Goal: Task Accomplishment & Management: Manage account settings

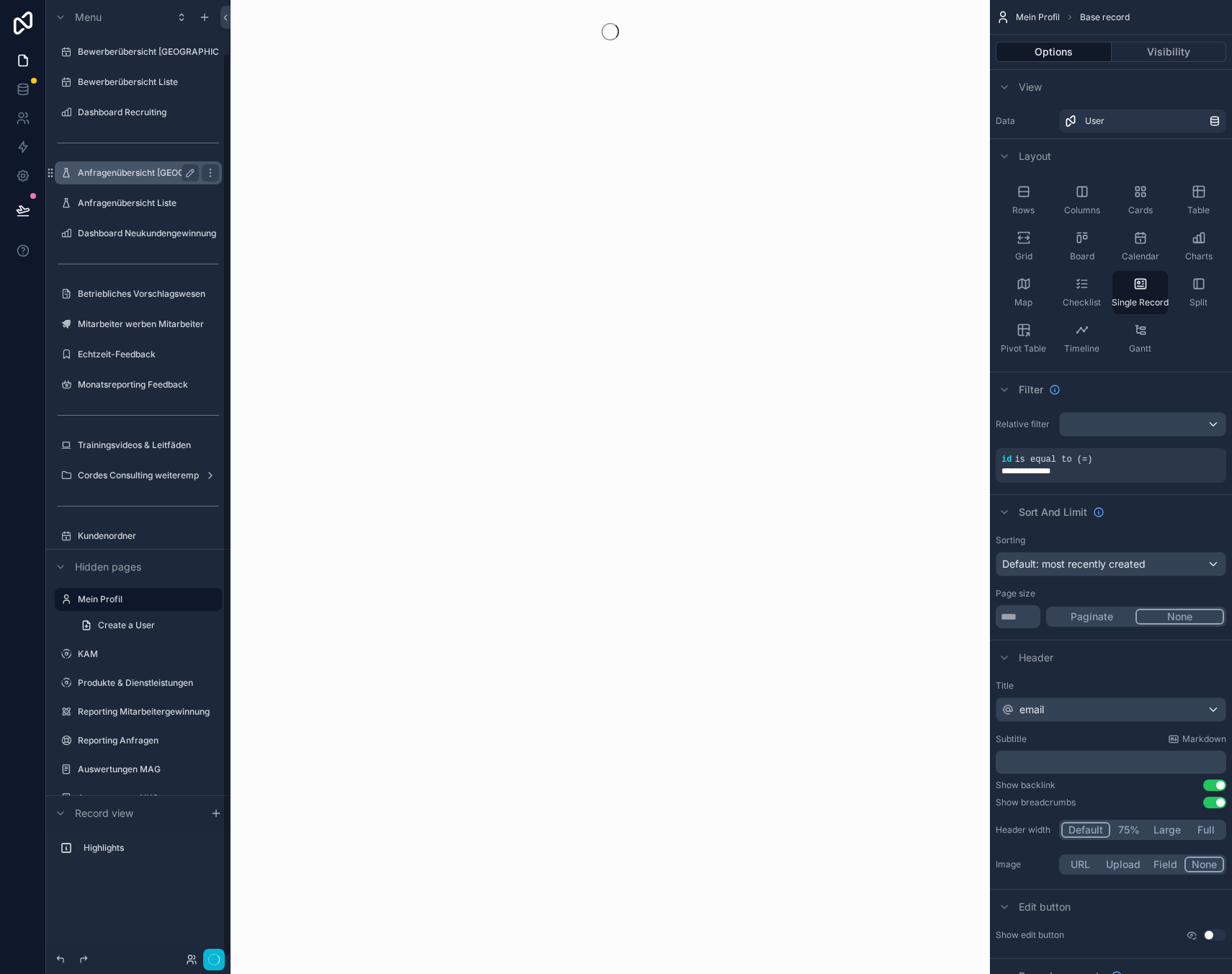
scroll to position [57, 0]
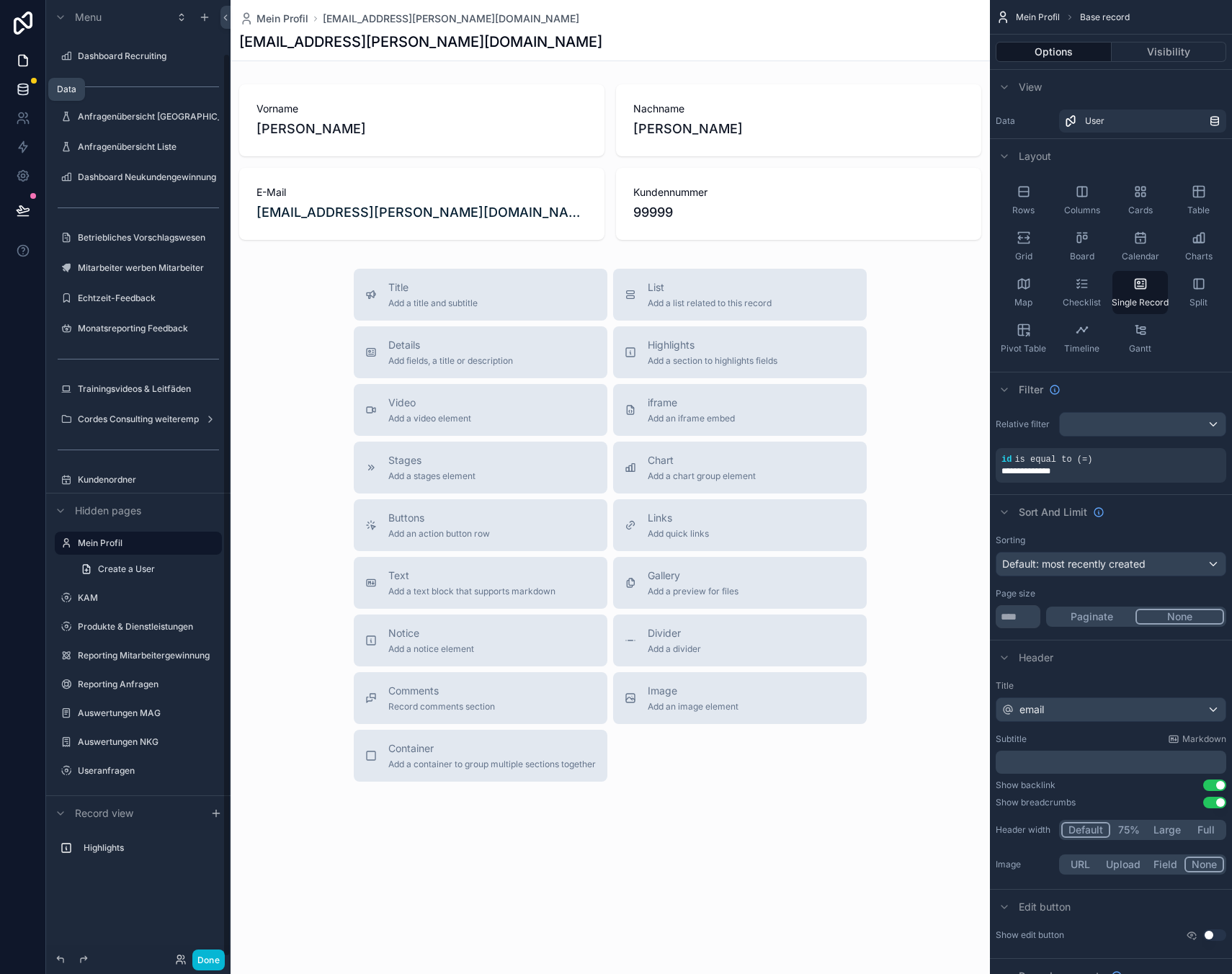
click at [24, 90] on icon at bounding box center [23, 89] width 15 height 15
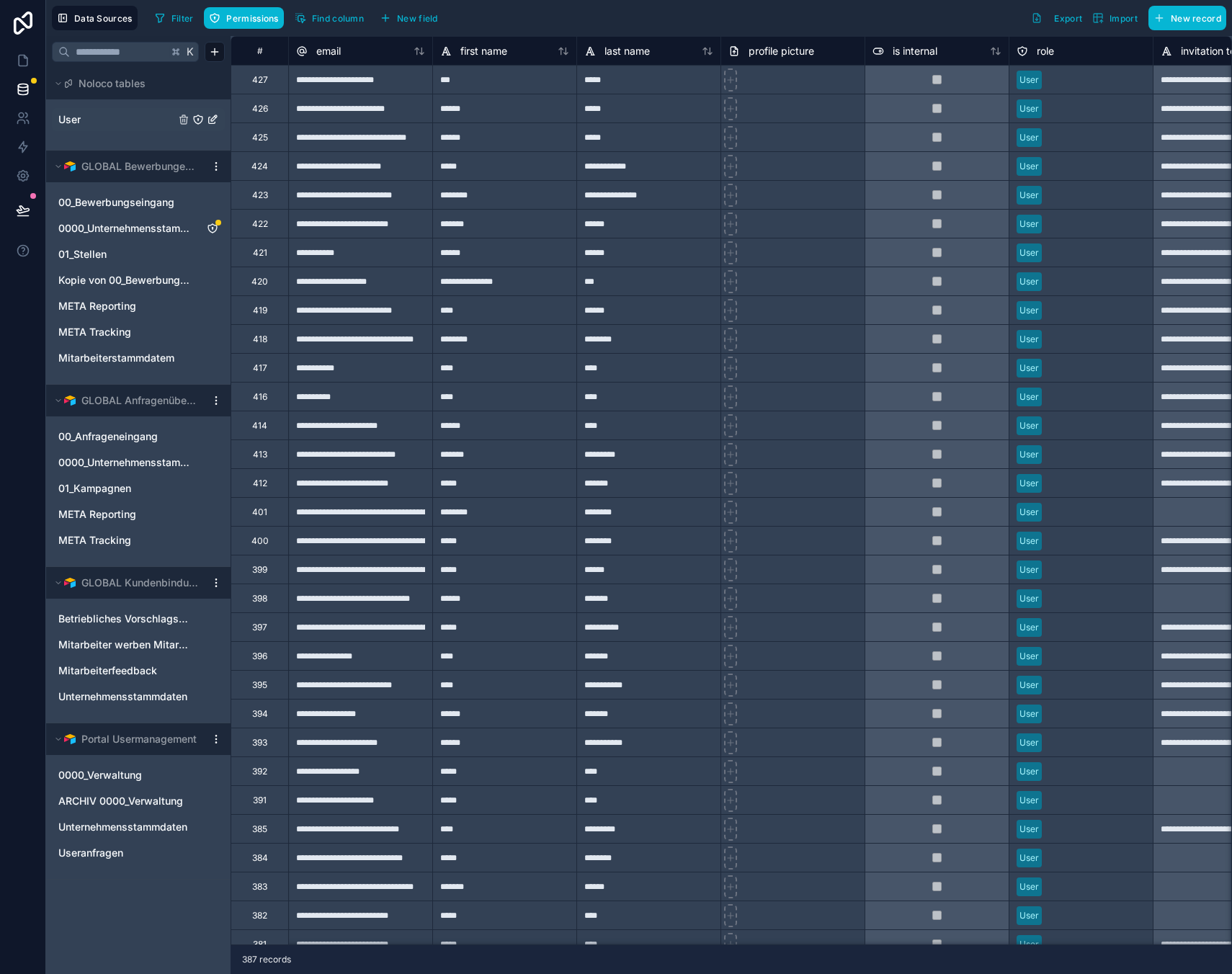
click at [99, 120] on link "User" at bounding box center [117, 119] width 117 height 15
click at [258, 228] on div "422" at bounding box center [260, 223] width 16 height 11
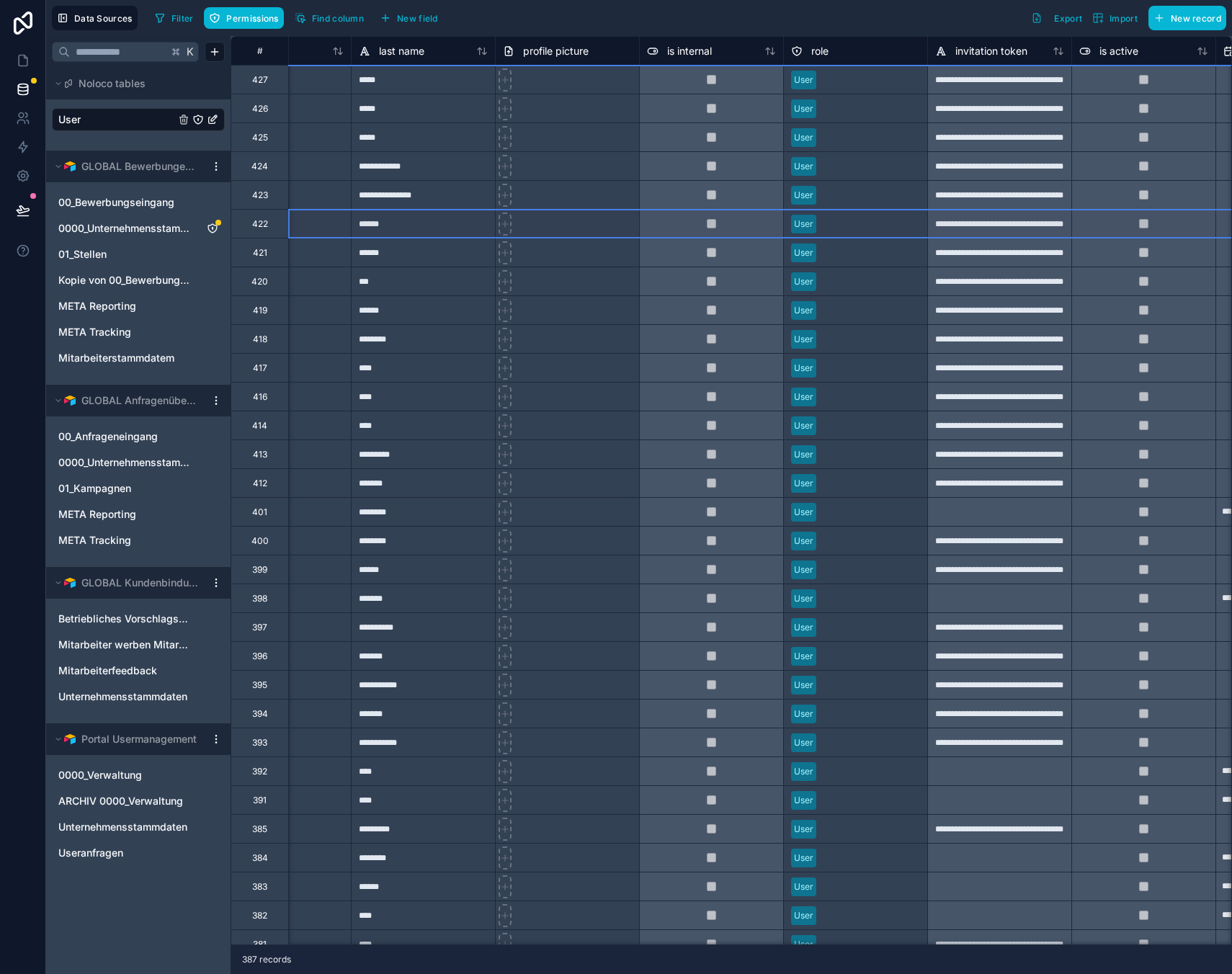
scroll to position [0, 262]
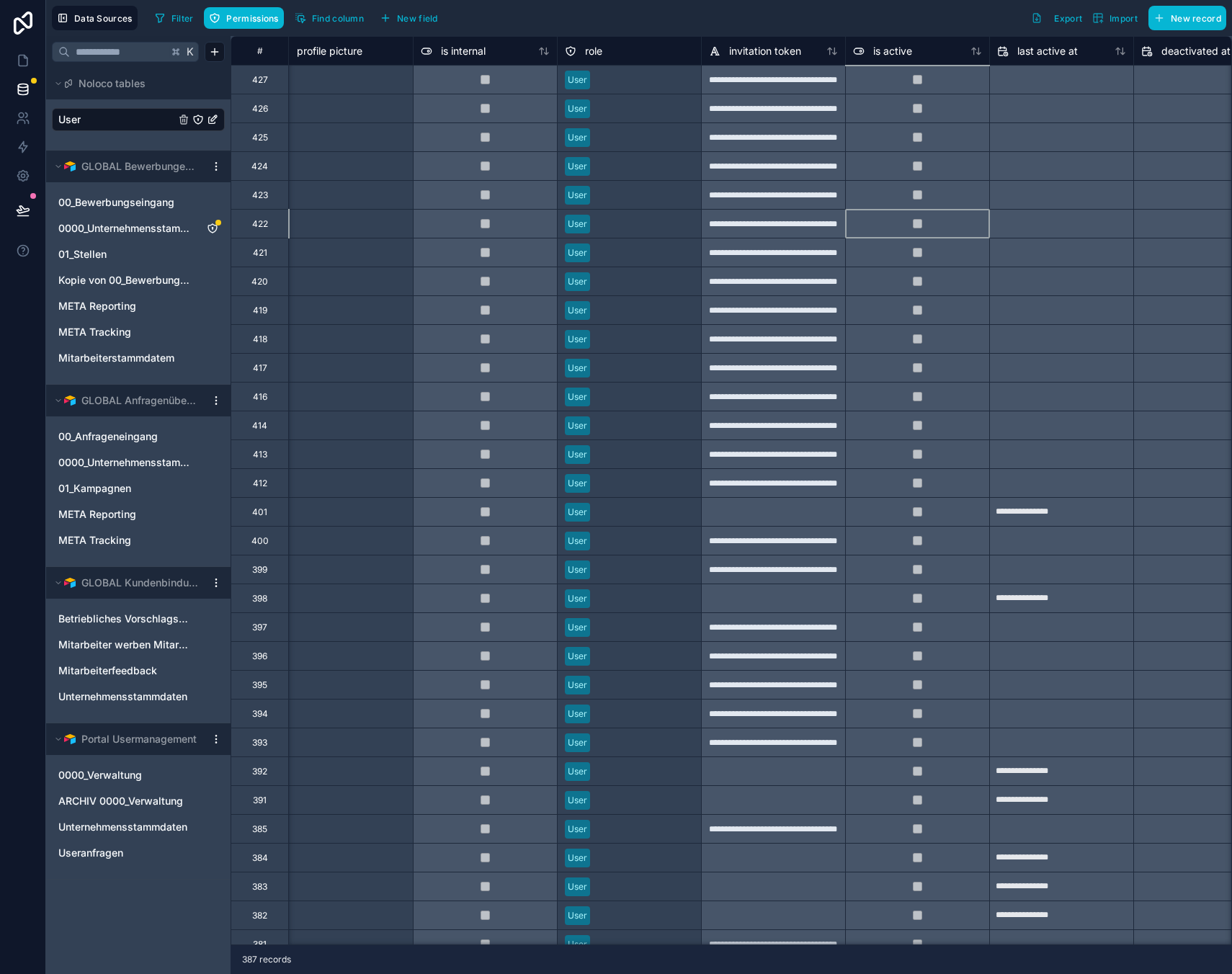
click at [947, 224] on div at bounding box center [917, 223] width 144 height 29
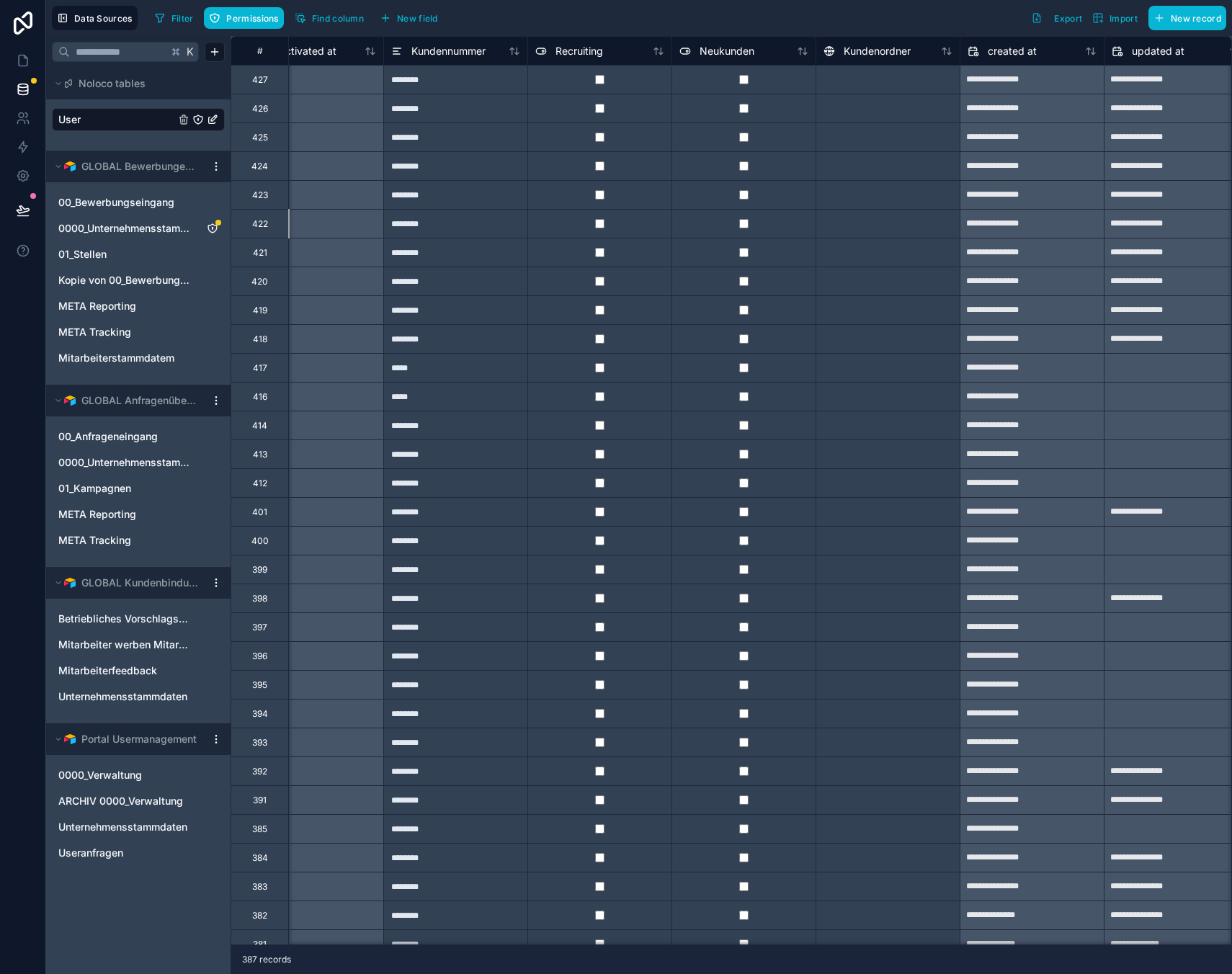
scroll to position [0, 1507]
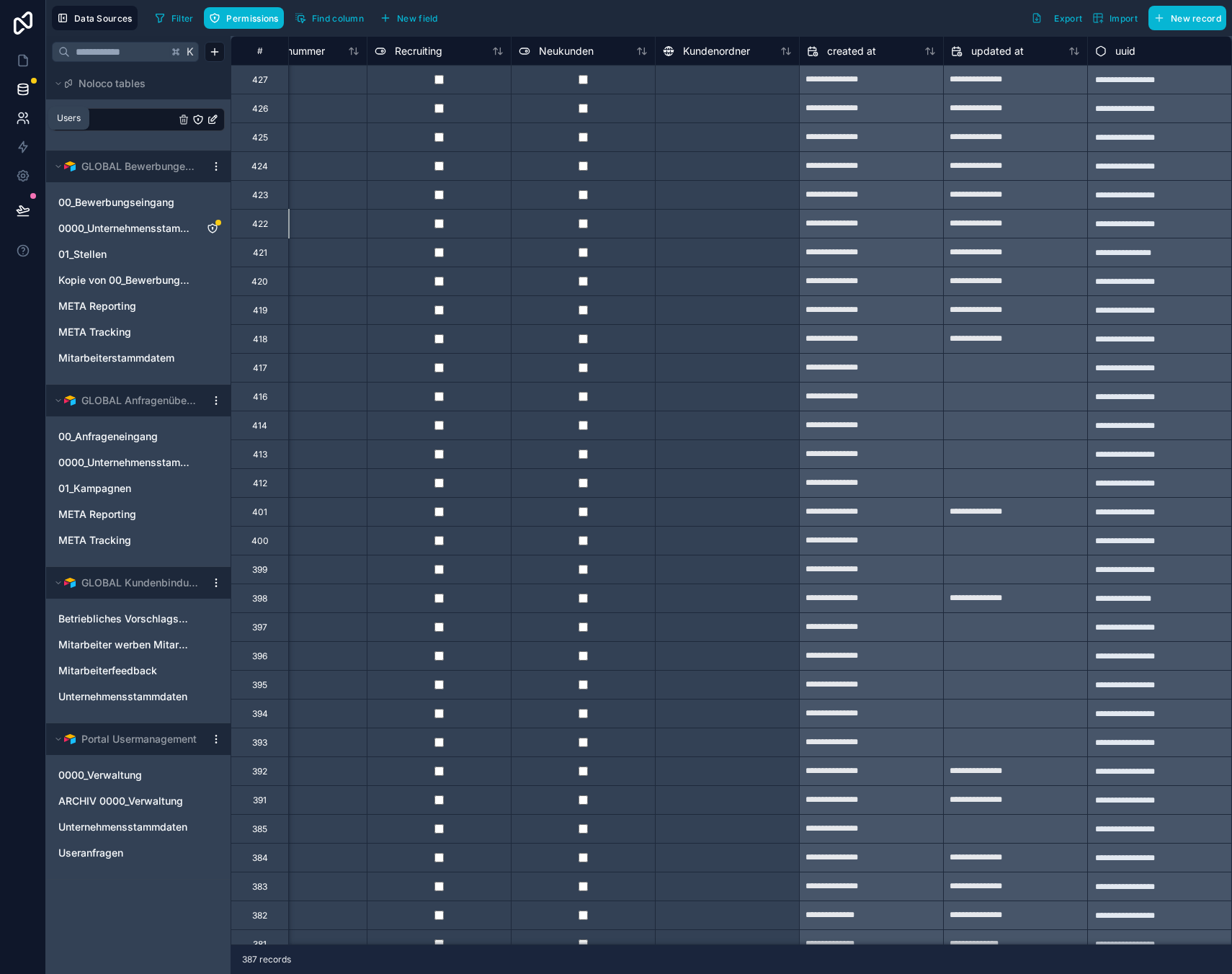
click at [23, 111] on icon at bounding box center [23, 118] width 15 height 15
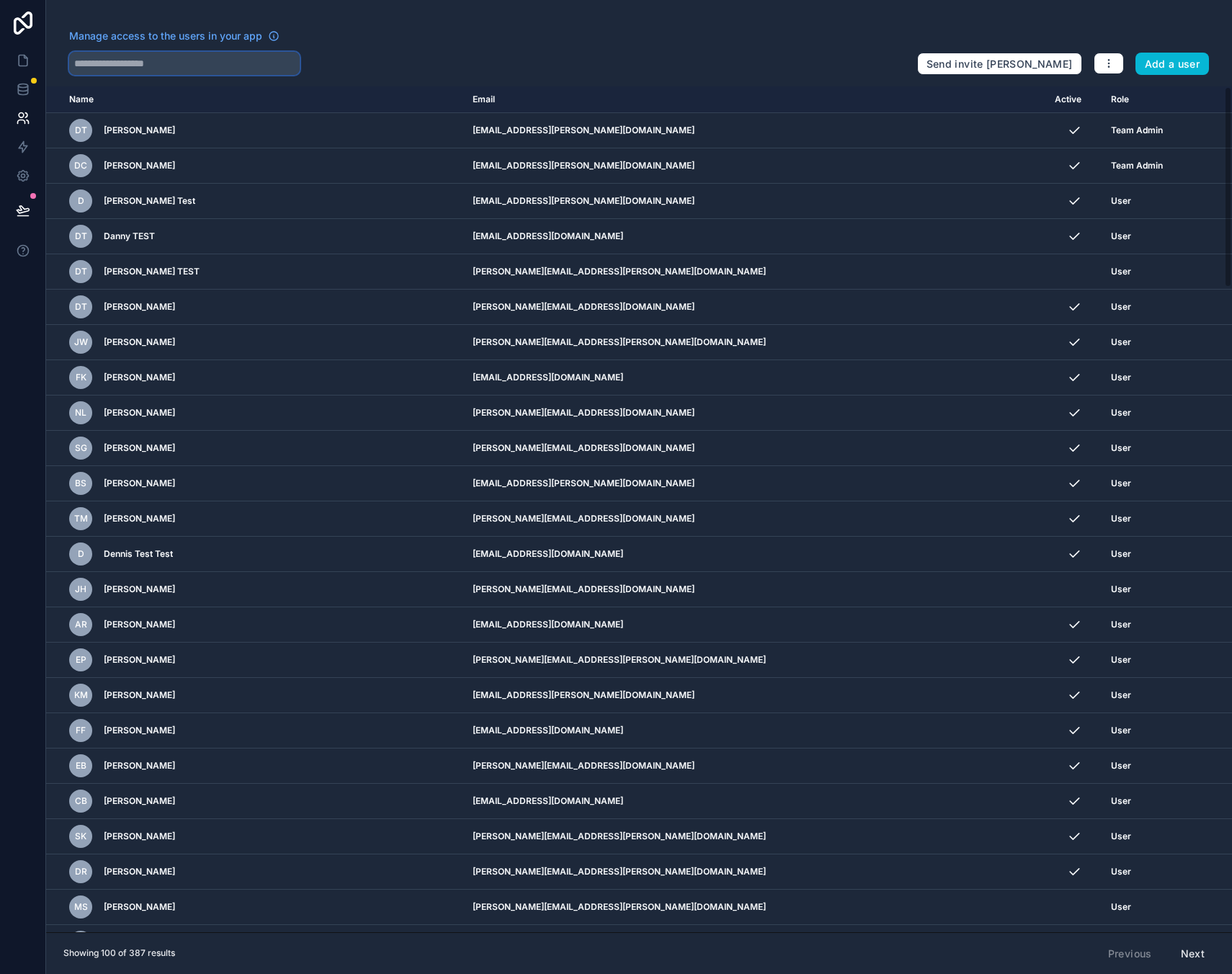
click at [172, 63] on input "text" at bounding box center [184, 63] width 230 height 23
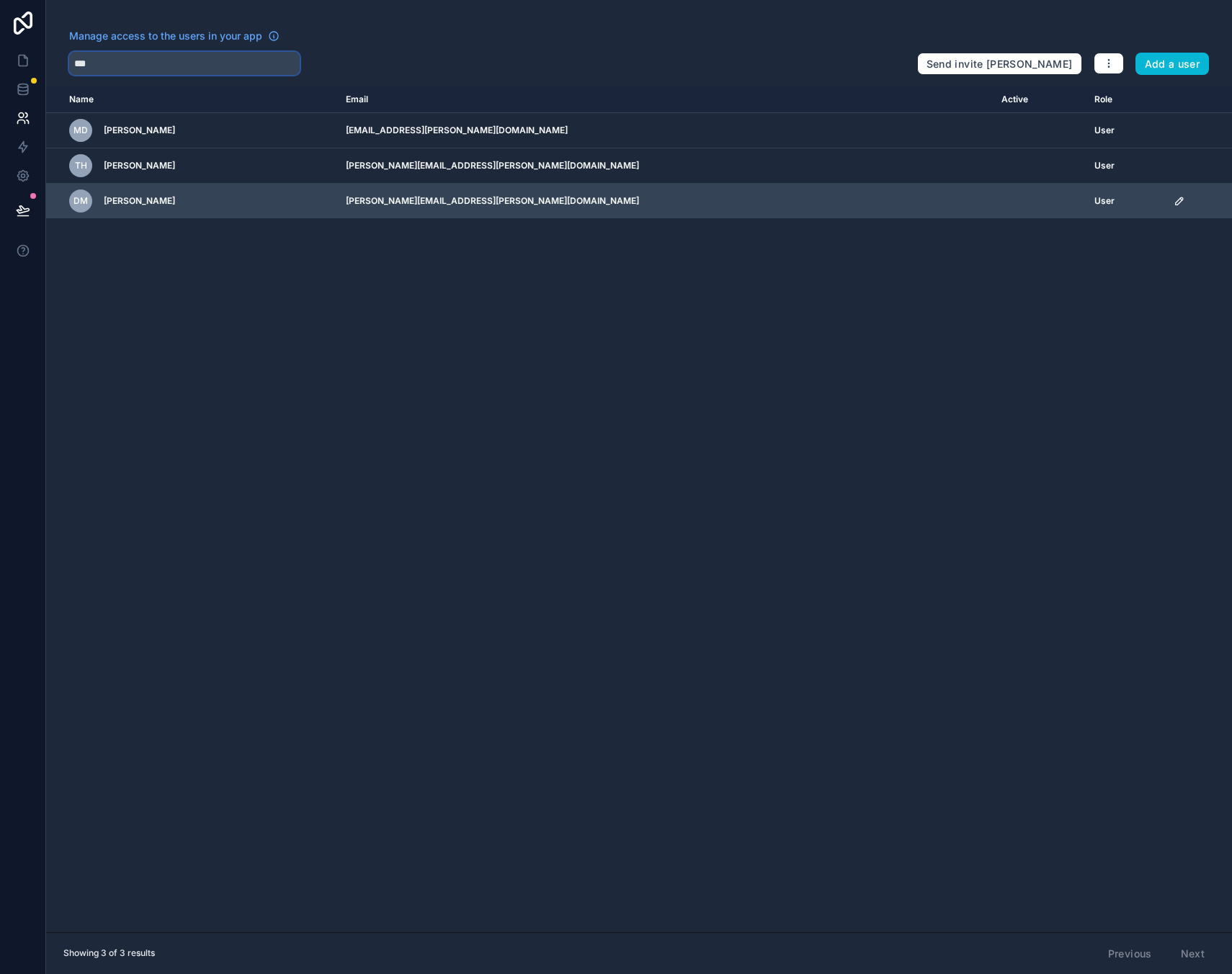
type input "***"
click at [233, 212] on div "[PERSON_NAME]" at bounding box center [199, 201] width 259 height 23
click at [1174, 203] on icon "scrollable content" at bounding box center [1179, 201] width 11 height 11
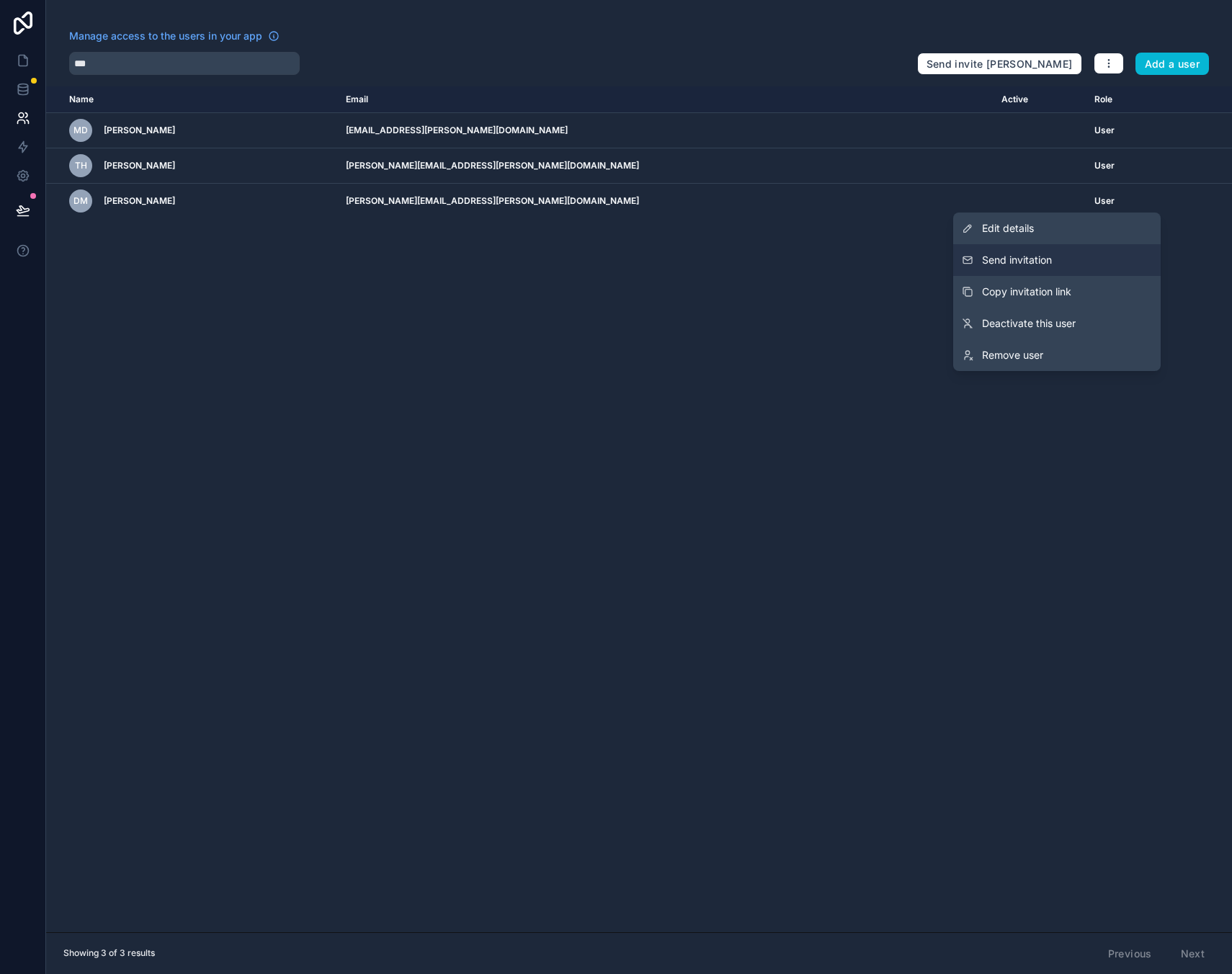
click at [1018, 257] on span "Send invitation" at bounding box center [1017, 260] width 70 height 15
